Goal: Information Seeking & Learning: Find specific fact

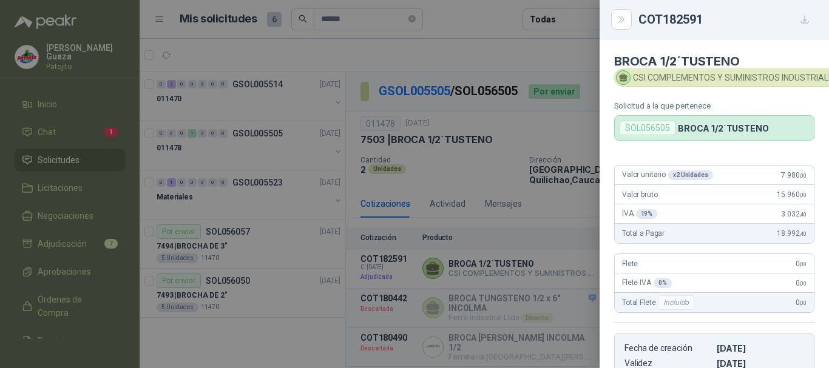
scroll to position [116, 0]
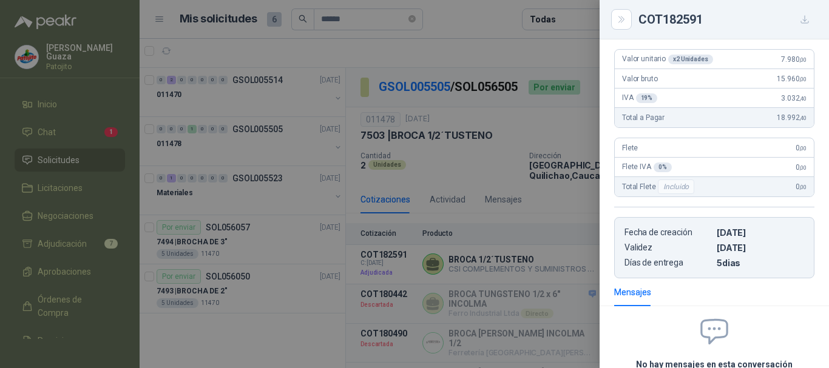
click at [611, 20] on div "COT182591" at bounding box center [714, 19] width 229 height 39
click at [621, 17] on icon "Close" at bounding box center [620, 19] width 5 height 6
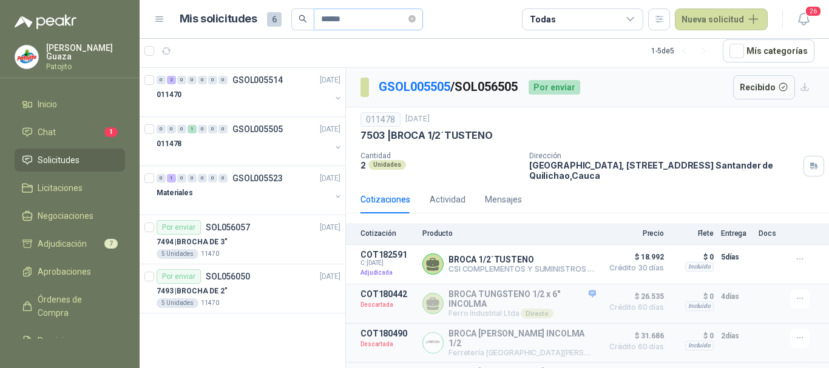
click at [423, 25] on span "******" at bounding box center [368, 19] width 109 height 22
click at [416, 21] on icon "close-circle" at bounding box center [411, 18] width 7 height 7
click at [396, 18] on input "text" at bounding box center [363, 19] width 85 height 21
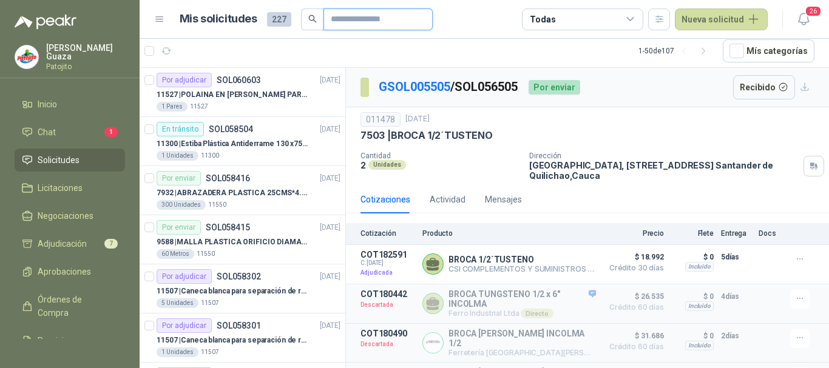
type input "*******"
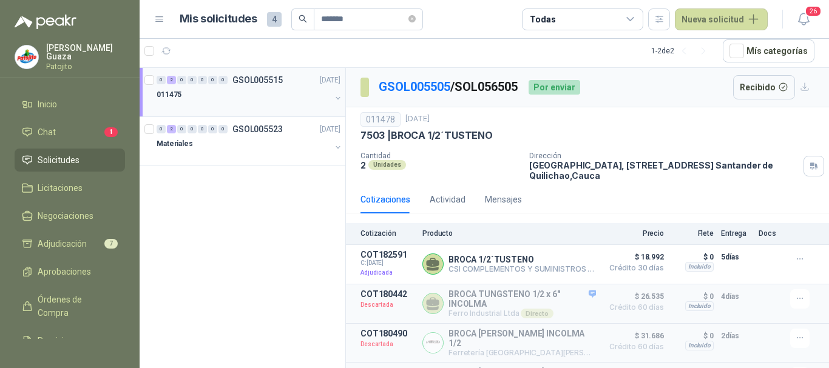
click at [274, 74] on div "0 2 0 0 0 0 0 GSOL005515 [DATE]" at bounding box center [250, 80] width 186 height 15
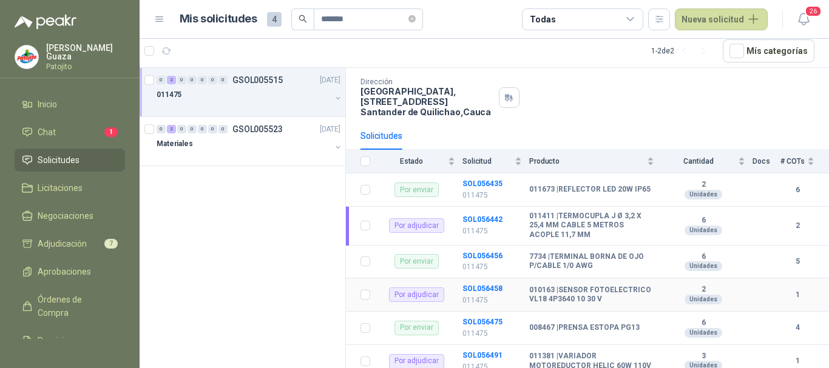
scroll to position [67, 0]
click at [269, 134] on p "GSOL005523" at bounding box center [257, 129] width 50 height 8
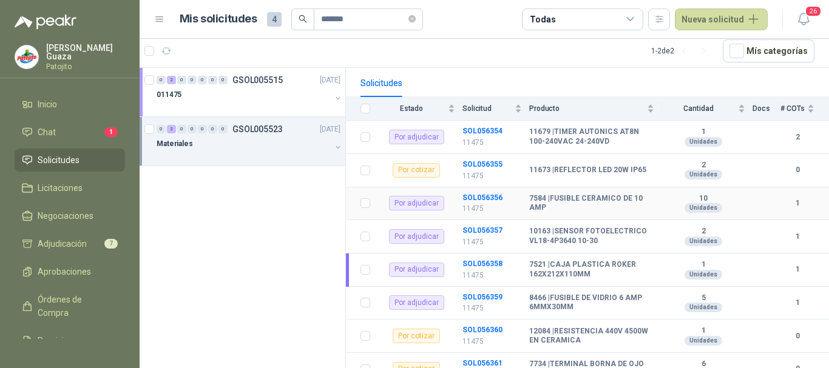
scroll to position [182, 0]
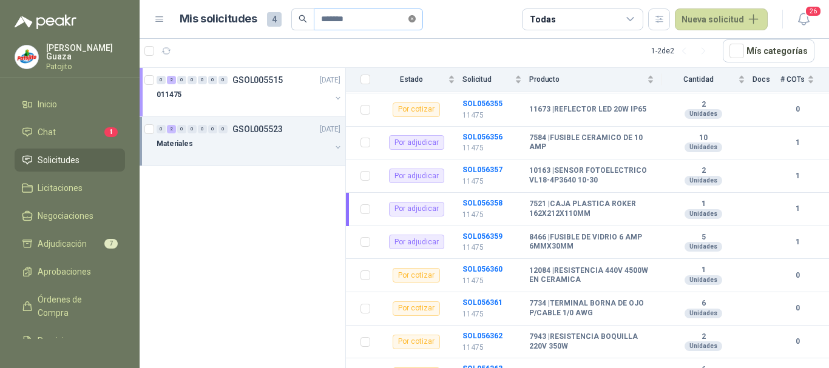
click at [415, 22] on icon "close-circle" at bounding box center [411, 18] width 7 height 7
click at [340, 27] on input "text" at bounding box center [363, 19] width 85 height 21
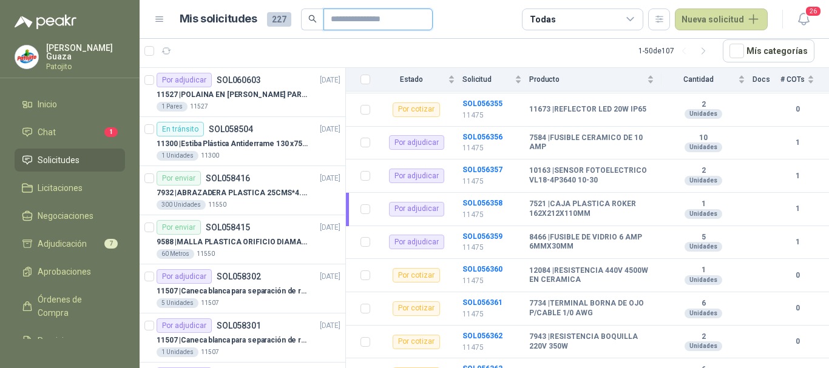
type input "******"
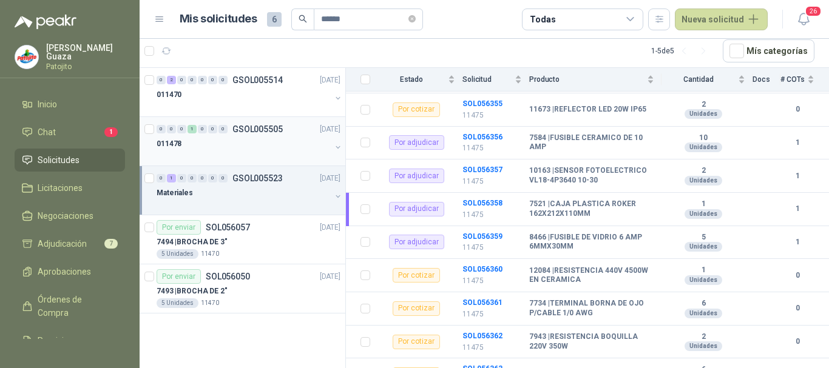
click at [266, 122] on div "0 0 0 1 0 0 0 GSOL005505 [DATE]" at bounding box center [250, 129] width 186 height 15
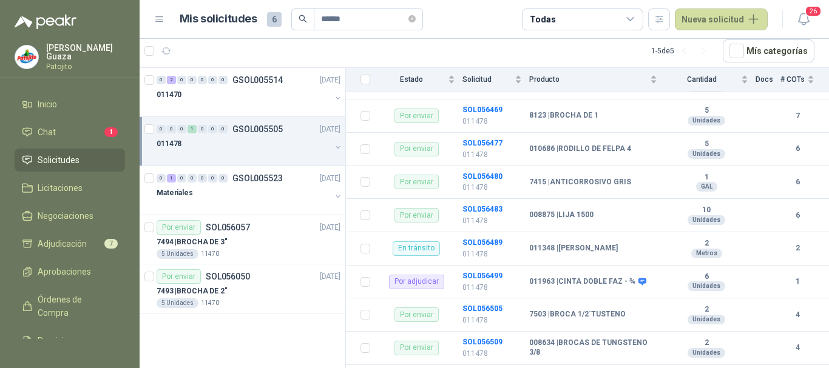
scroll to position [243, 0]
drag, startPoint x: 563, startPoint y: 280, endPoint x: 591, endPoint y: 280, distance: 28.5
click at [591, 280] on b "011963 | CINTA DOBLE FAZ - ¾" at bounding box center [582, 282] width 106 height 10
click at [579, 293] on td "011963 | CINTA DOBLE FAZ - ¾" at bounding box center [596, 281] width 135 height 33
drag, startPoint x: 560, startPoint y: 278, endPoint x: 629, endPoint y: 280, distance: 69.2
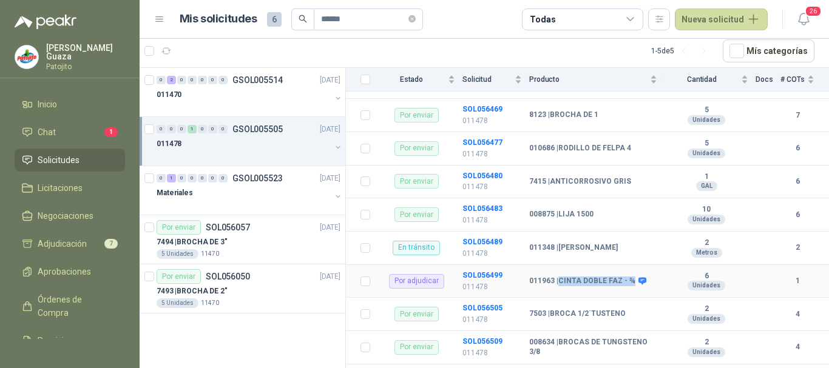
click at [629, 280] on b "011963 | CINTA DOBLE FAZ - ¾" at bounding box center [582, 282] width 106 height 10
copy b "CINTA DOBLE FAZ - ¾"
